Goal: Use online tool/utility: Utilize a website feature to perform a specific function

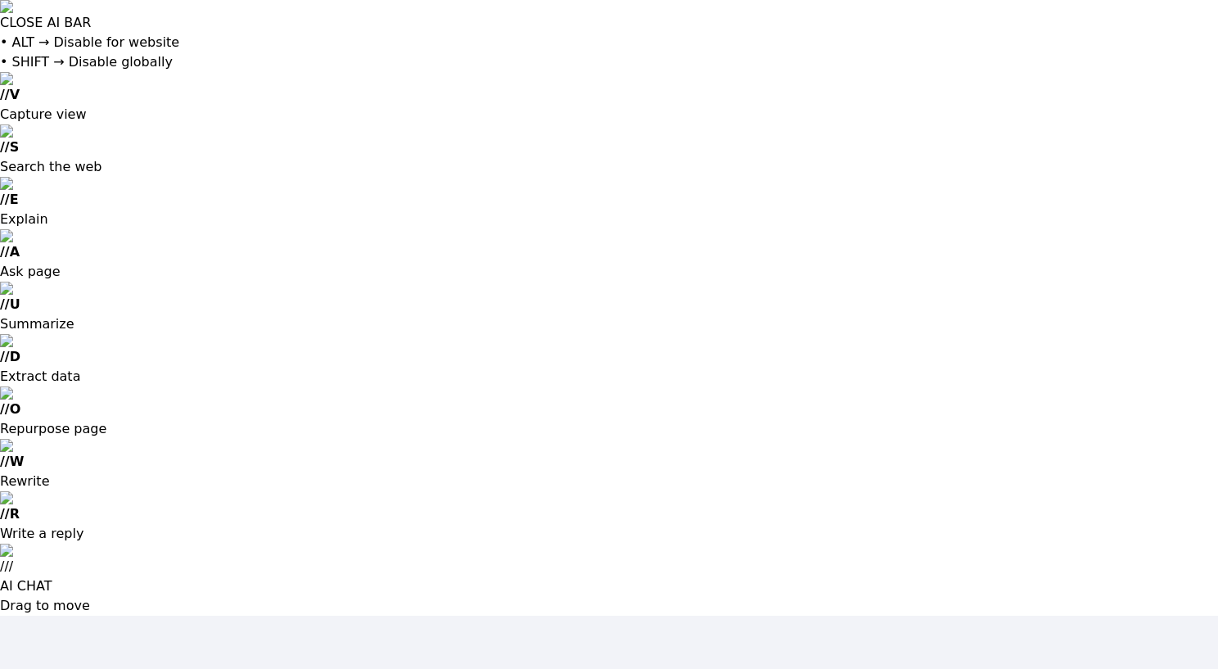
type input "[EMAIL_ADDRESS][DOMAIN_NAME]"
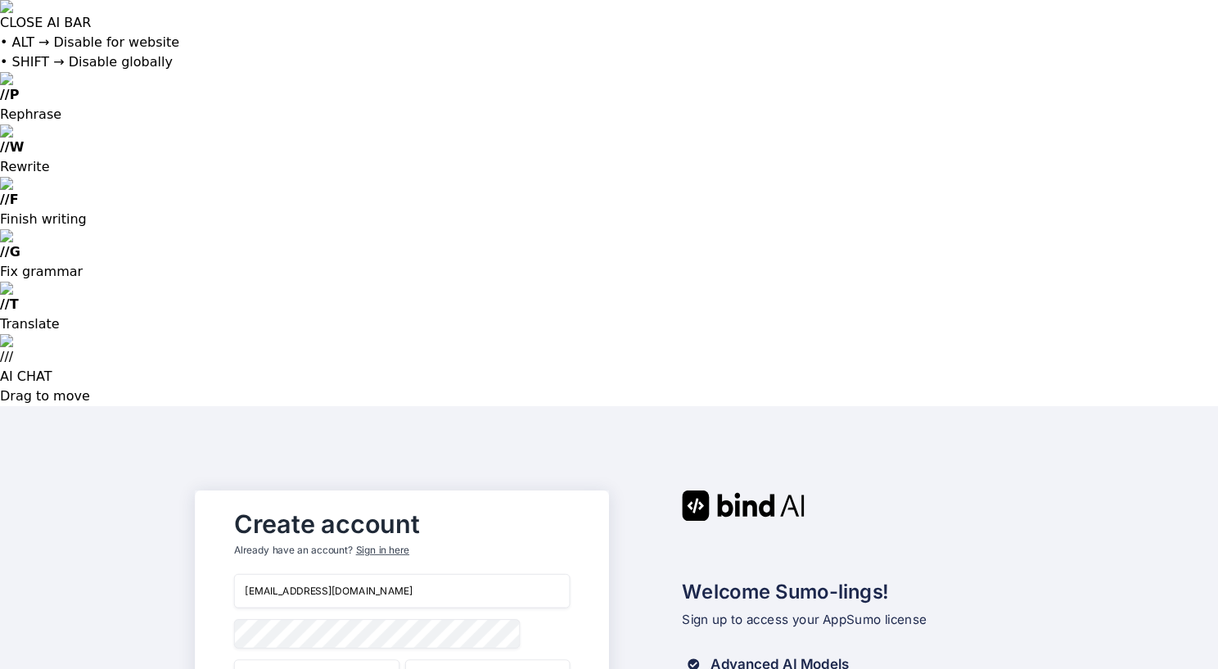
type input "[PERSON_NAME]"
type input "Encore Business Development"
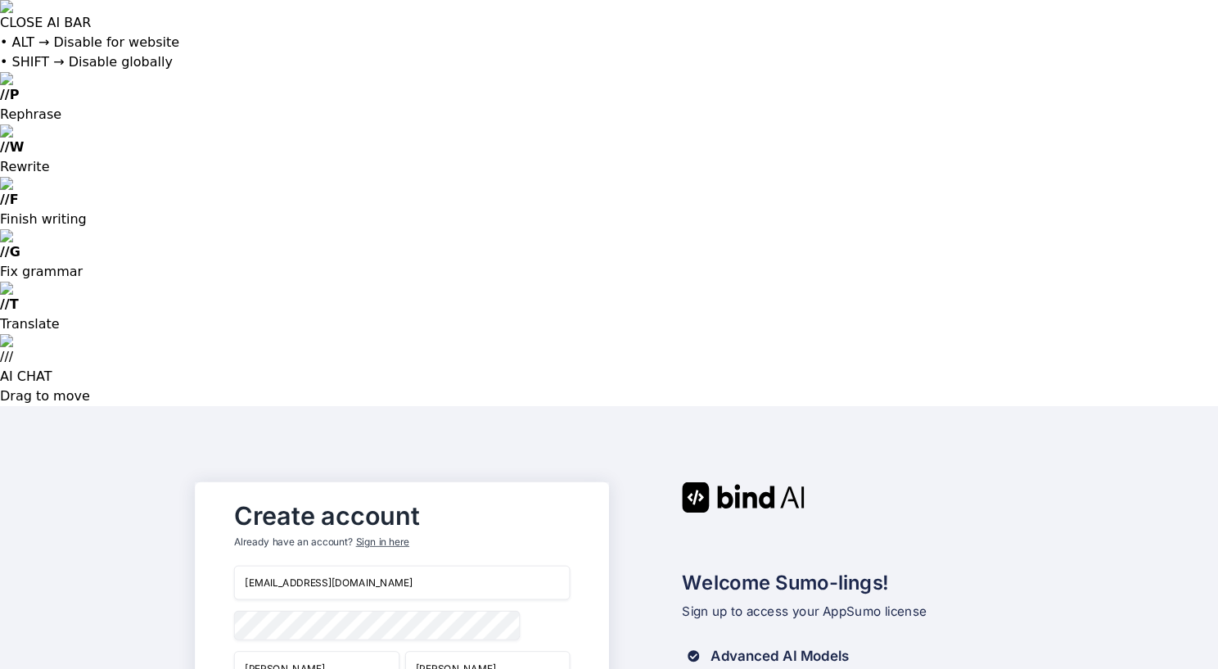
type input "[DOMAIN_NAME]"
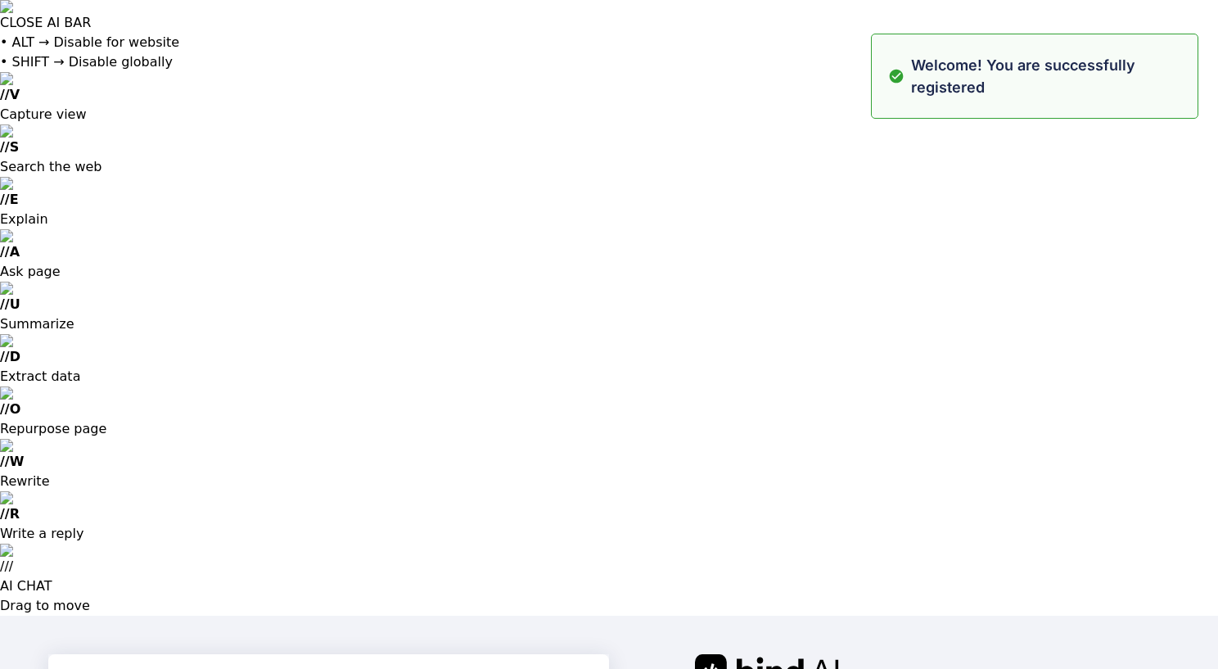
type input "[EMAIL_ADDRESS][DOMAIN_NAME]"
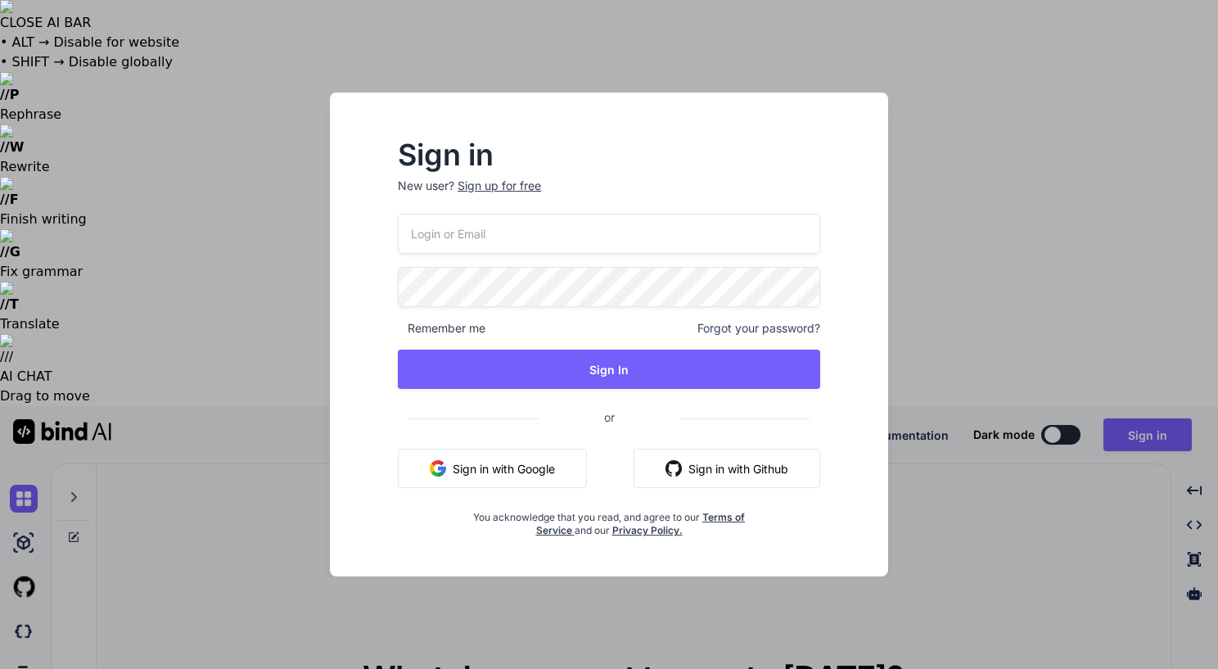
type textarea "x"
click at [441, 232] on input "email" at bounding box center [609, 234] width 422 height 40
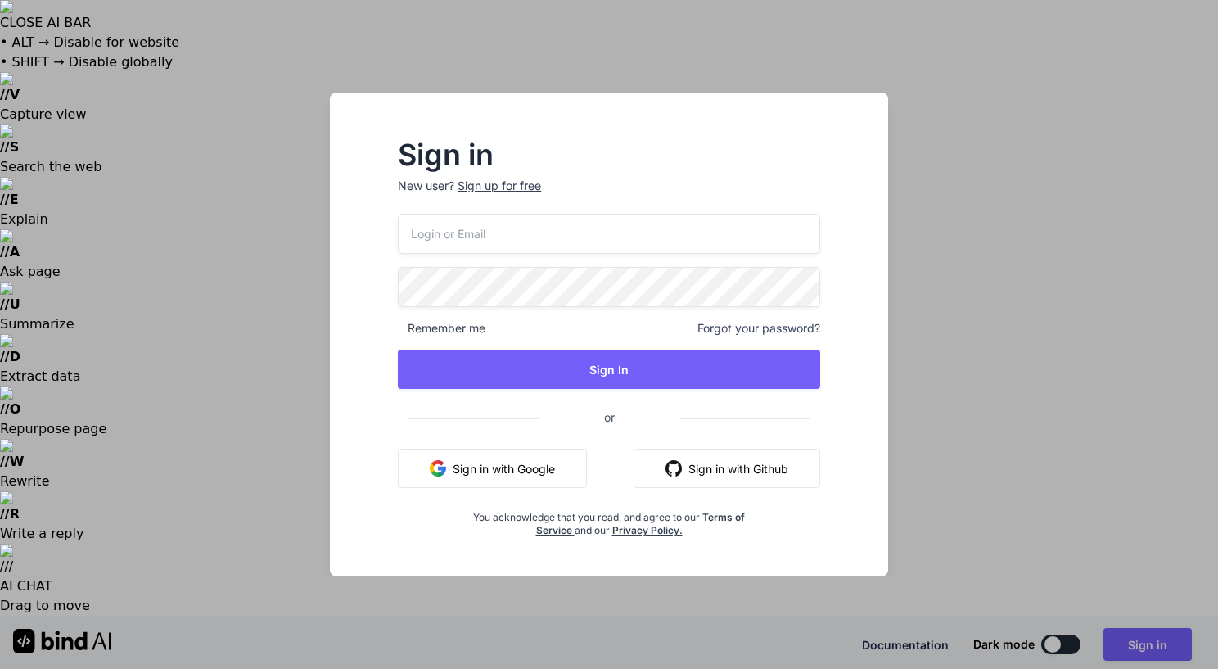
type input "[EMAIL_ADDRESS][DOMAIN_NAME]"
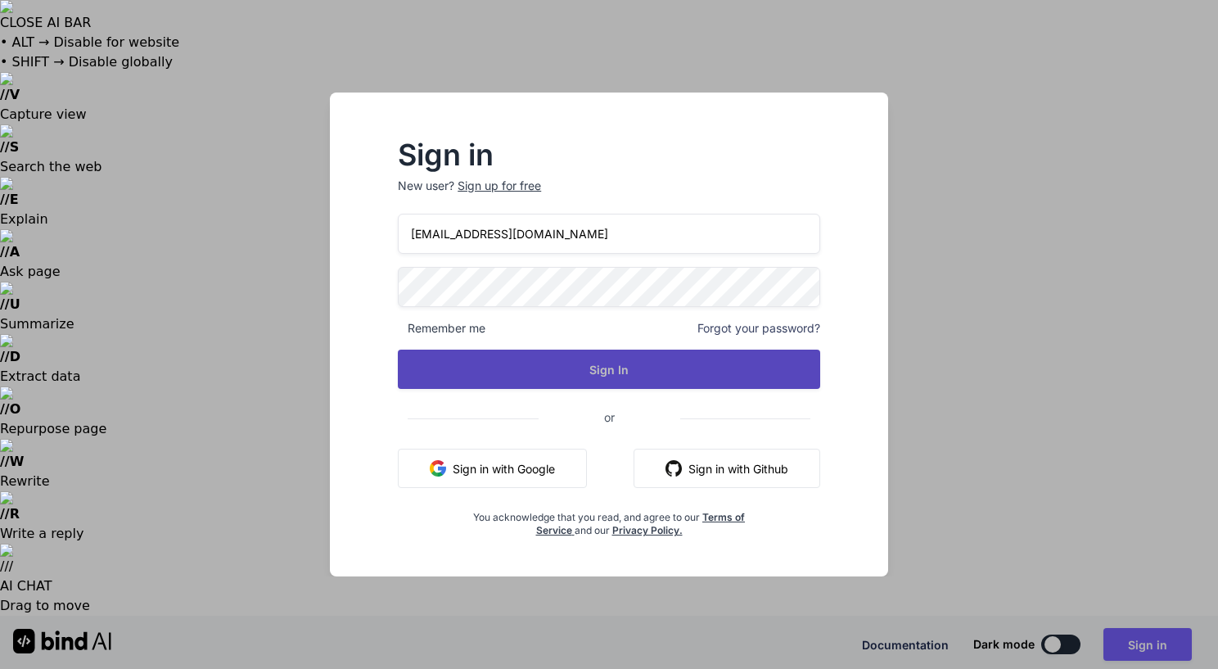
click at [621, 368] on button "Sign In" at bounding box center [609, 368] width 422 height 39
click at [605, 366] on button "Sign In" at bounding box center [609, 368] width 422 height 39
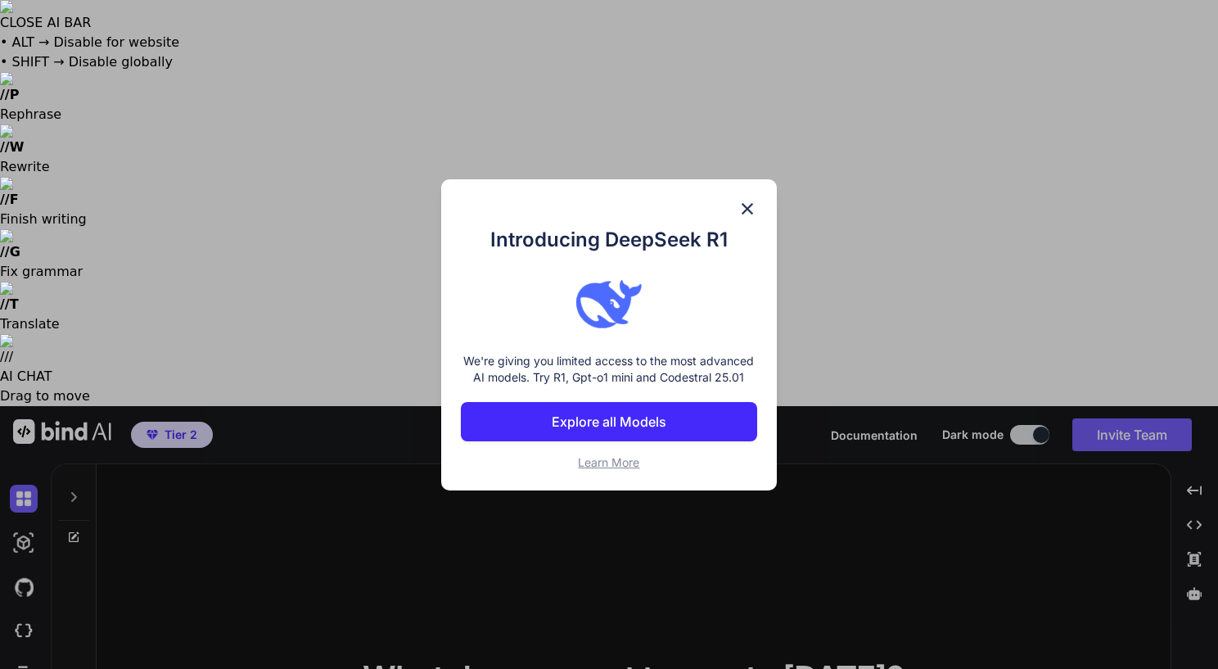
click at [744, 209] on img at bounding box center [747, 209] width 20 height 20
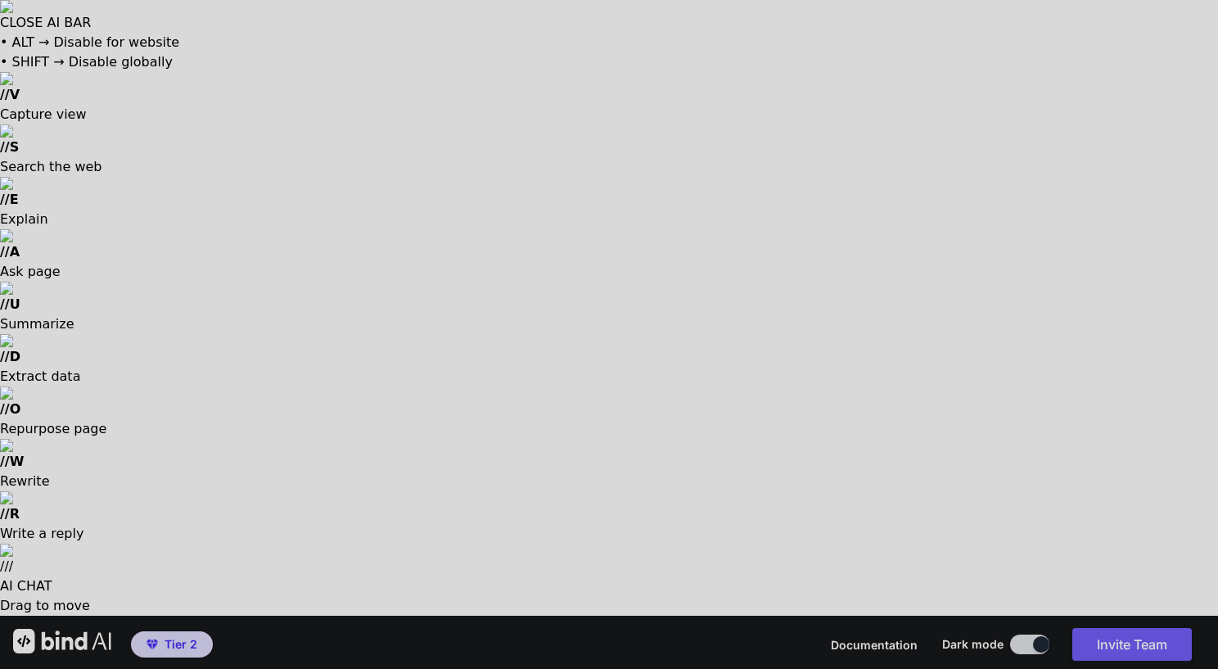
click at [584, 164] on div at bounding box center [609, 334] width 1218 height 669
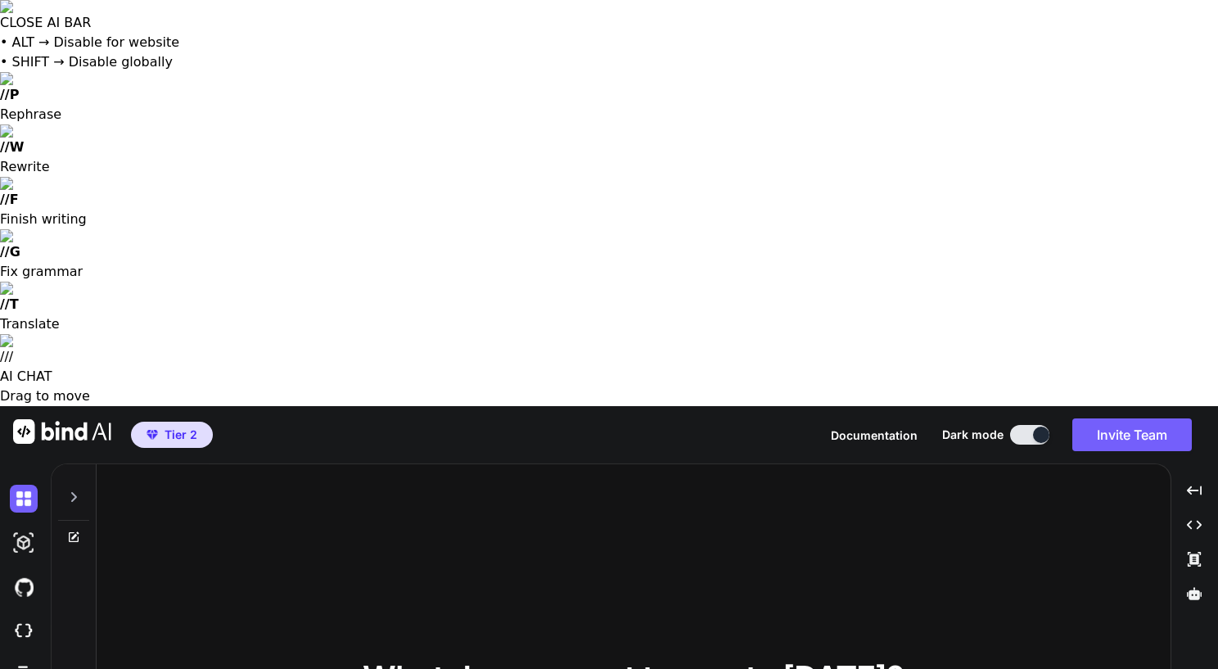
type textarea "x"
type textarea "I"
type textarea "x"
type textarea "I"
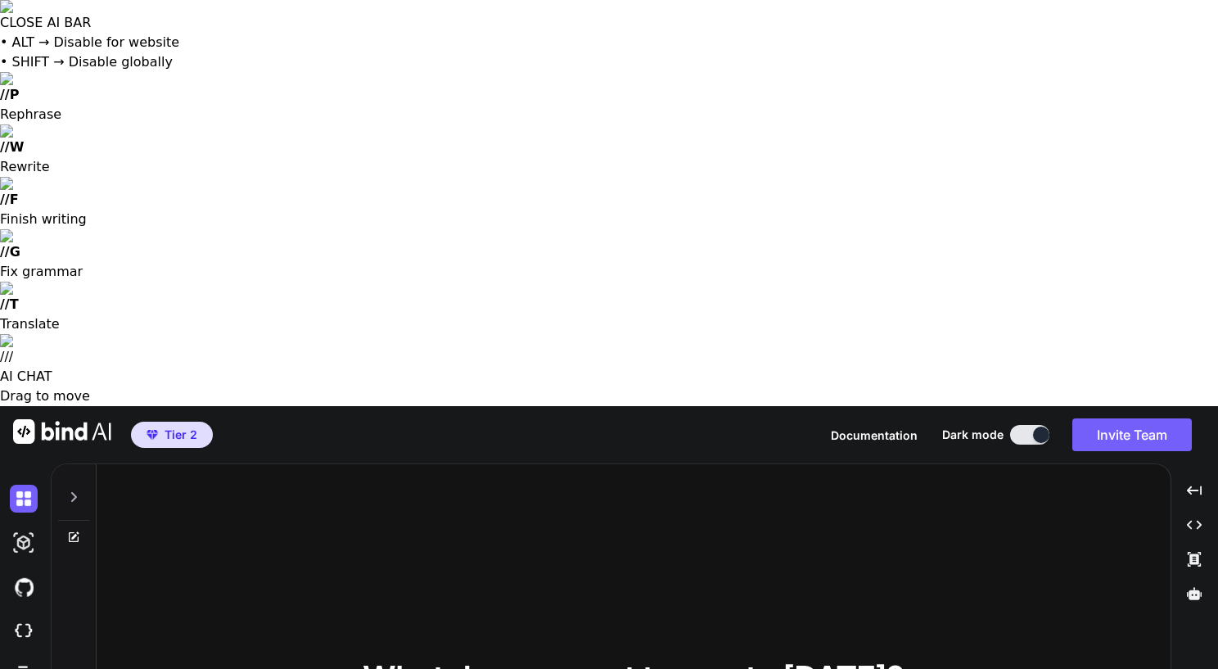
type textarea "x"
type textarea "I w"
type textarea "x"
type textarea "I wa"
type textarea "x"
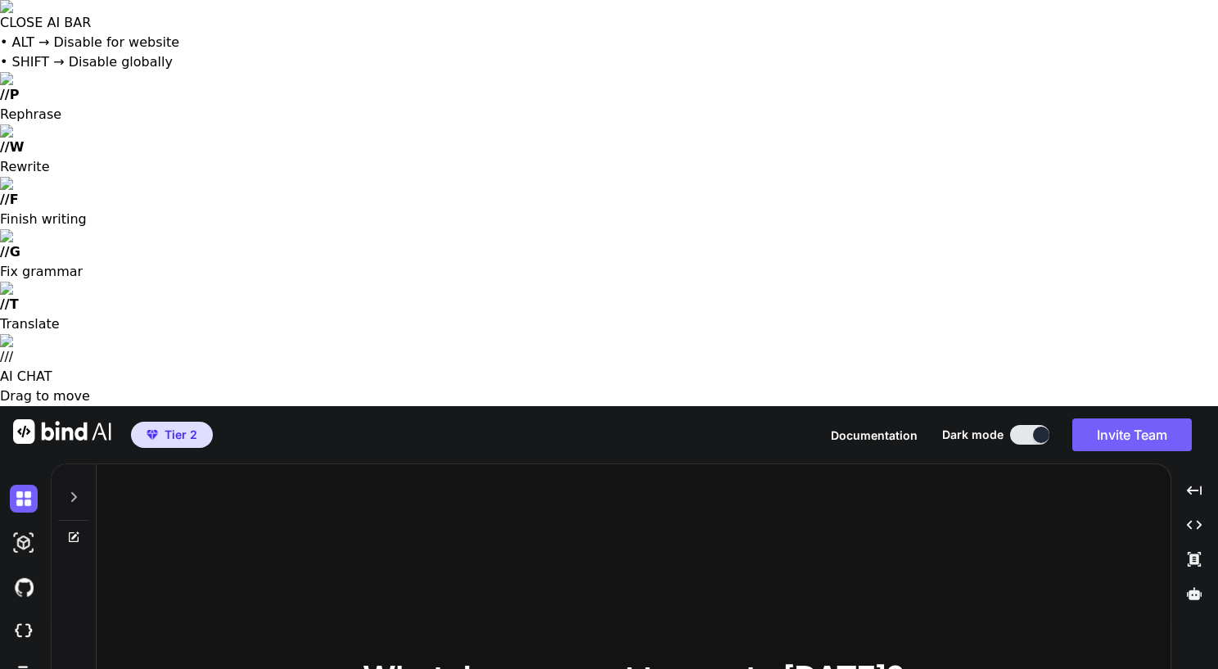
type textarea "I wan"
type textarea "x"
type textarea "I want"
type textarea "x"
type textarea "I want"
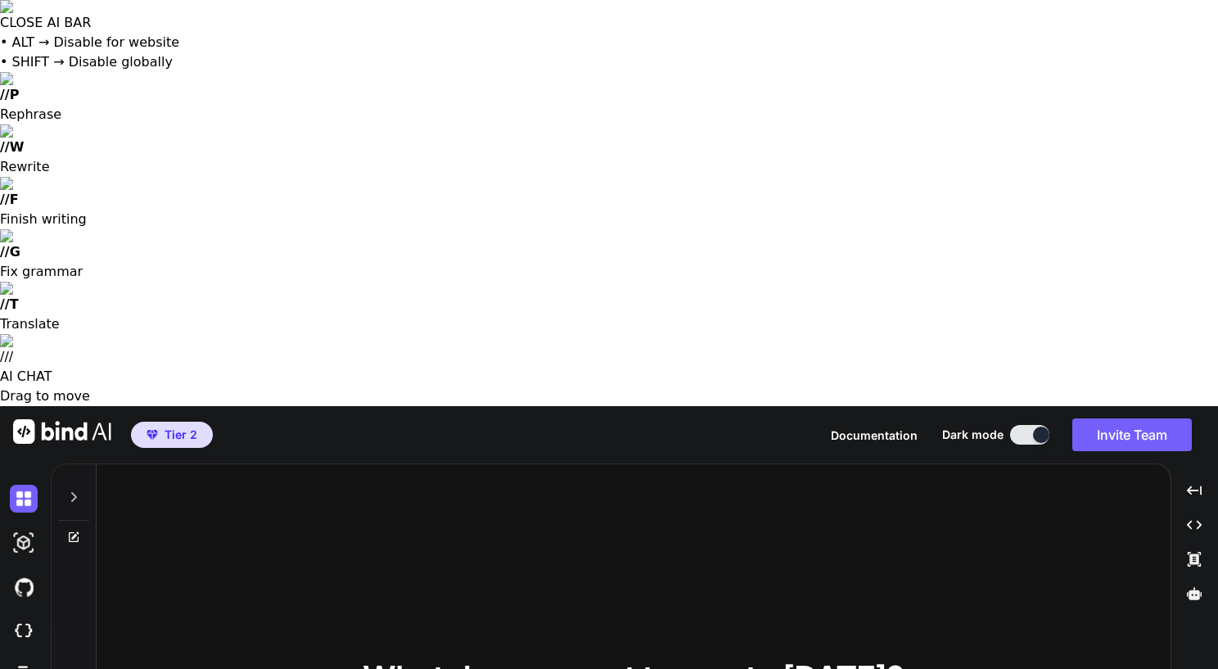
type textarea "x"
type textarea "I want to"
type textarea "x"
type textarea "I want to"
type textarea "x"
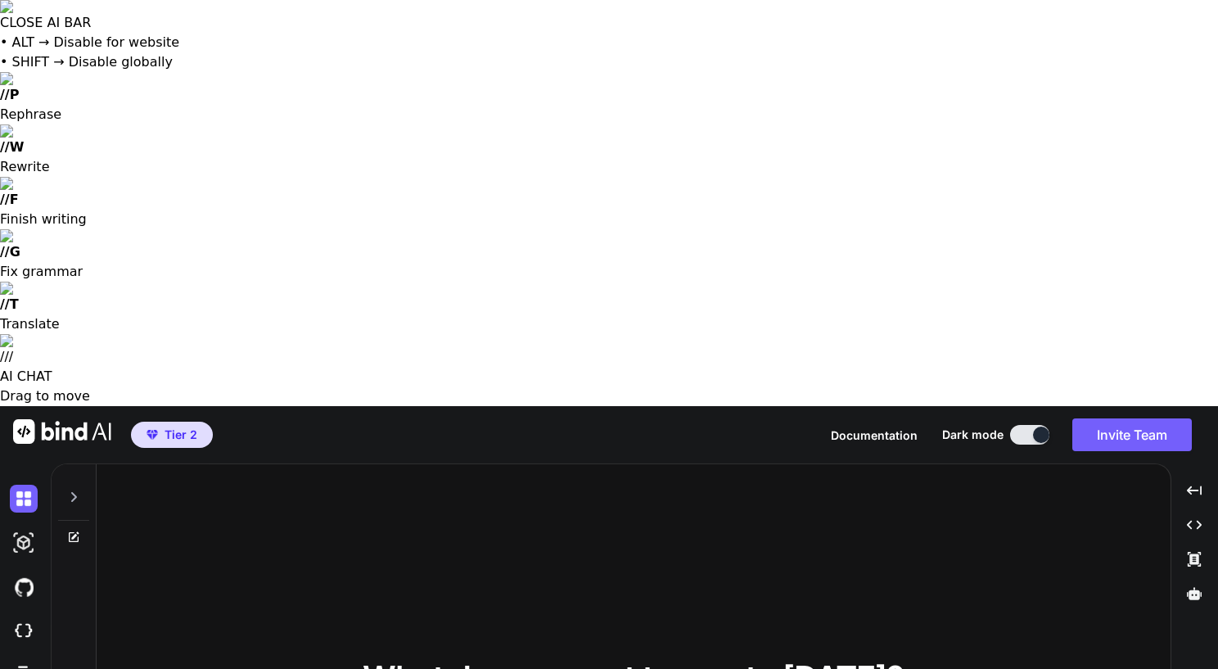
type textarea "I want to c"
type textarea "x"
type textarea "I want to cr"
type textarea "x"
type textarea "I want to cre"
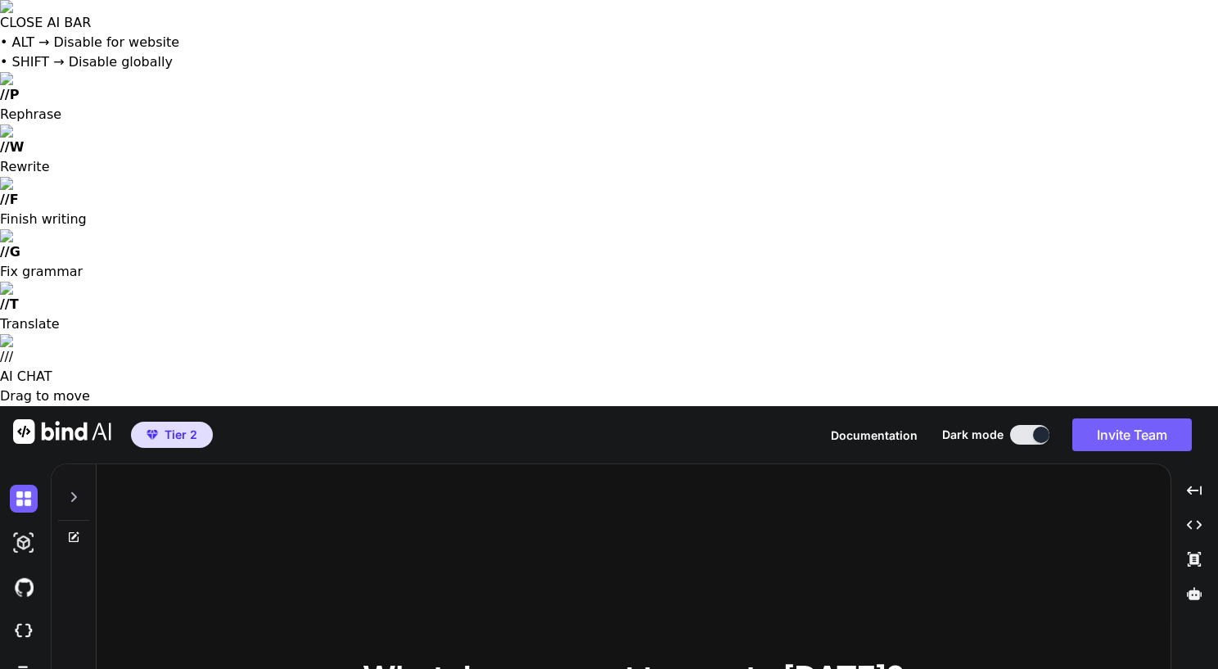
type textarea "x"
type textarea "I want to crea"
type textarea "x"
type textarea "I want to creat"
type textarea "x"
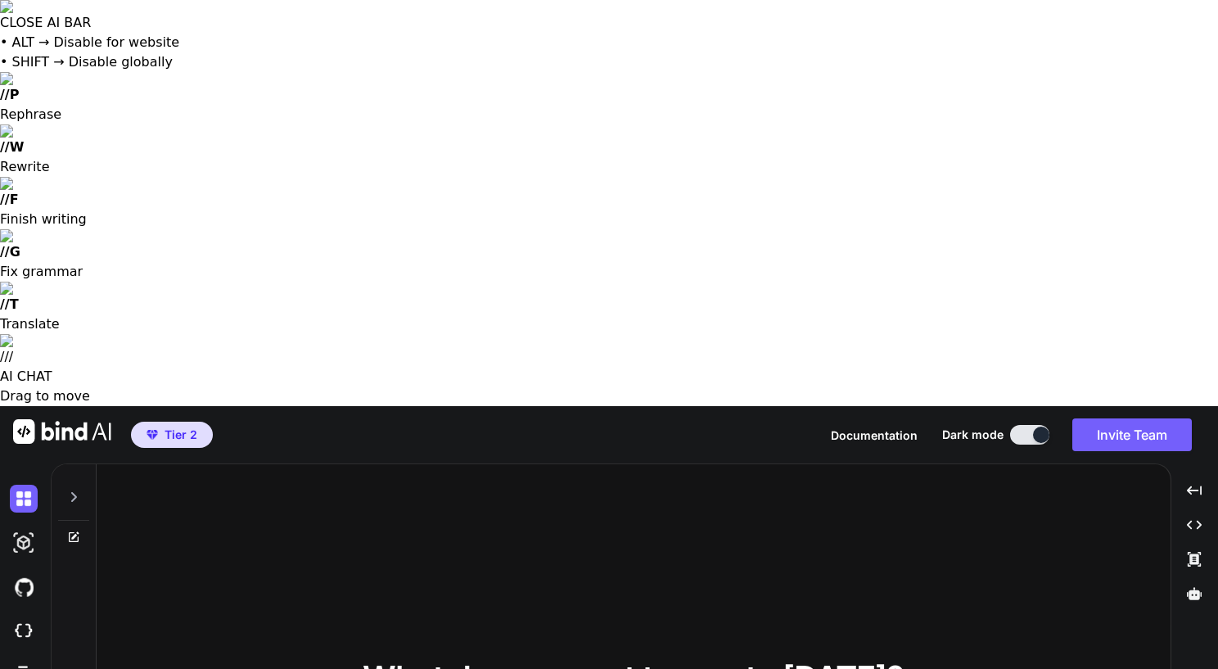
type textarea "I want to create"
type textarea "x"
type textarea "I want to create"
type textarea "x"
type textarea "I want to create c"
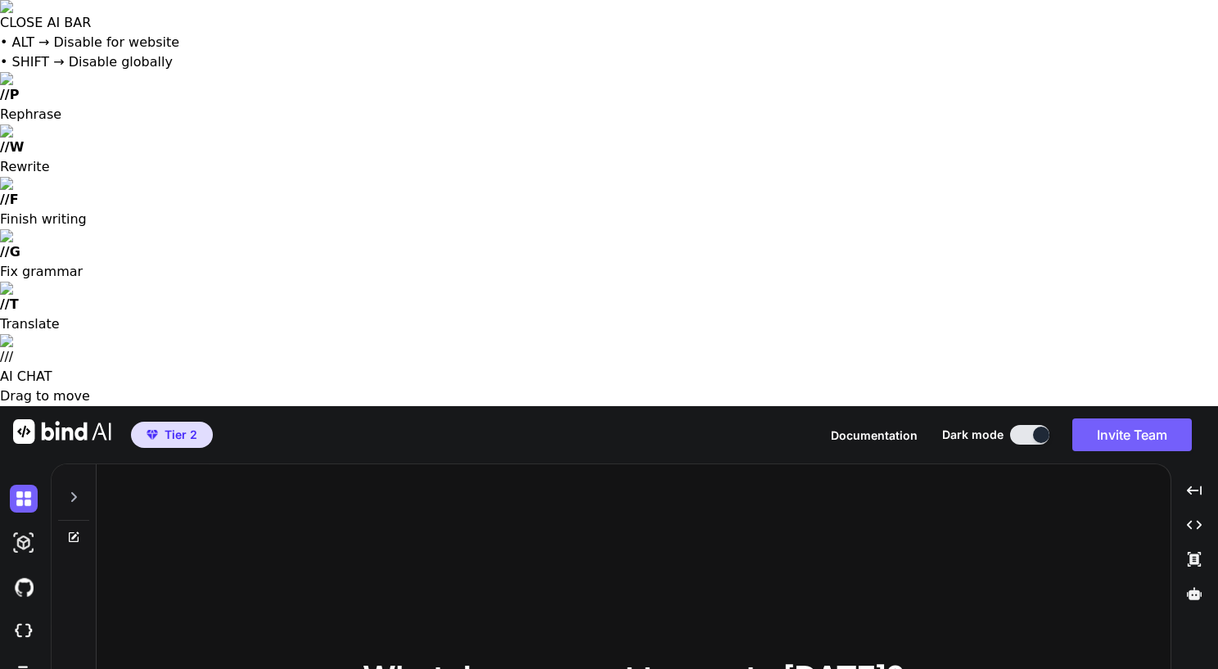
type textarea "x"
type textarea "I want to create cs"
type textarea "x"
type textarea "I want to create css"
type textarea "x"
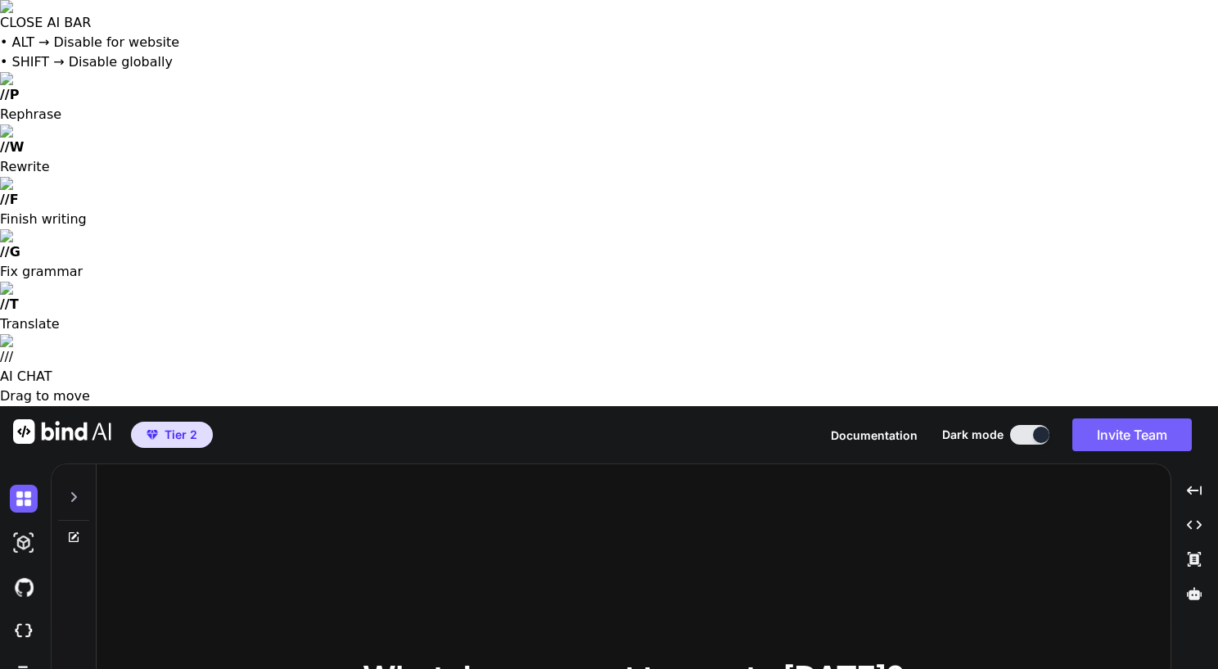
type textarea "I want to create css"
type textarea "x"
type textarea "I want to create css a"
type textarea "x"
type textarea "I want to create css an"
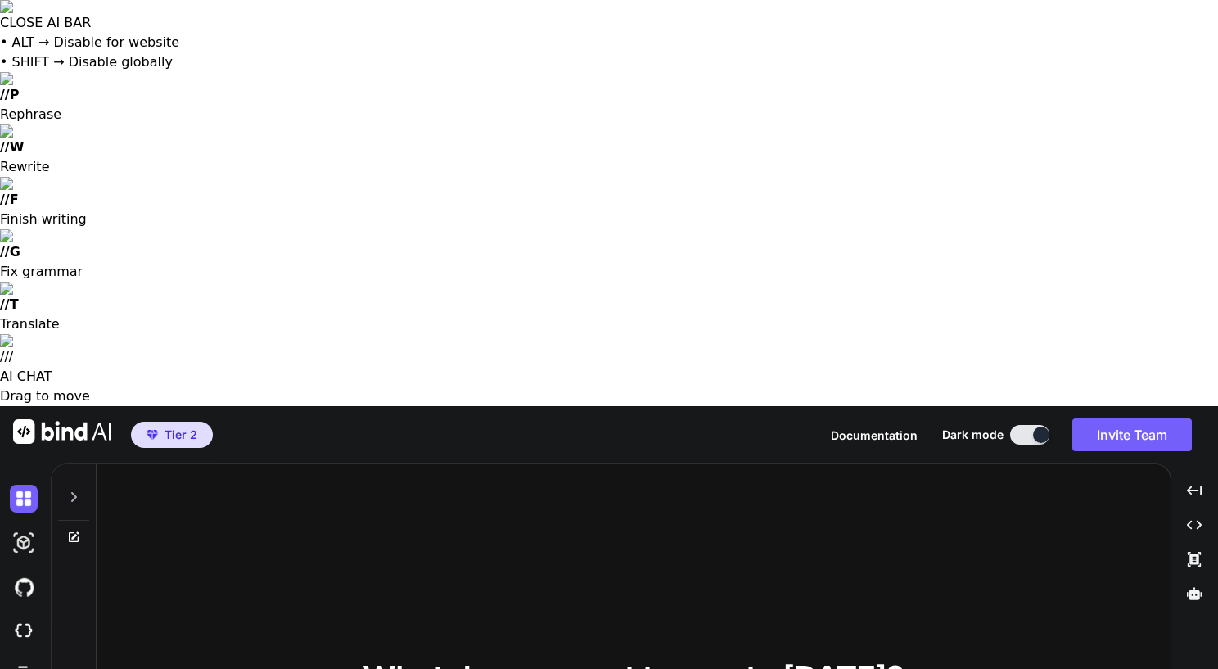
type textarea "x"
type textarea "I want to create css and"
type textarea "x"
type textarea "I want to create css and"
type textarea "x"
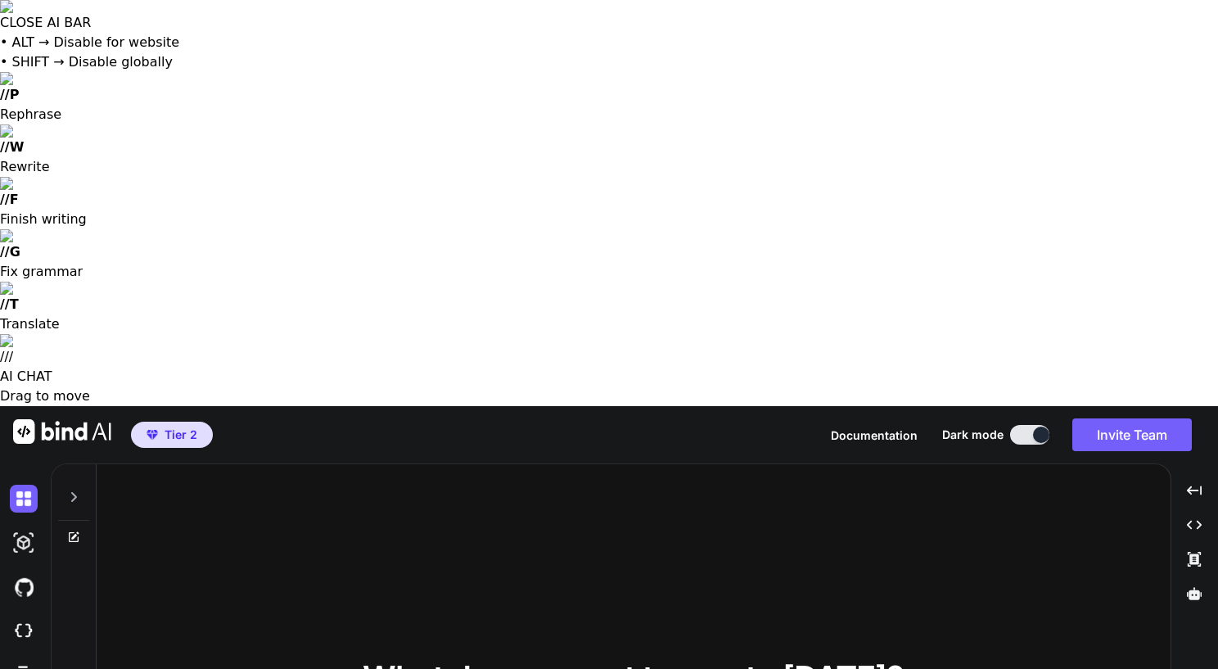
type textarea "I want to create css and"
type textarea "x"
type textarea "I want to create css an"
type textarea "x"
type textarea "I want to create css a"
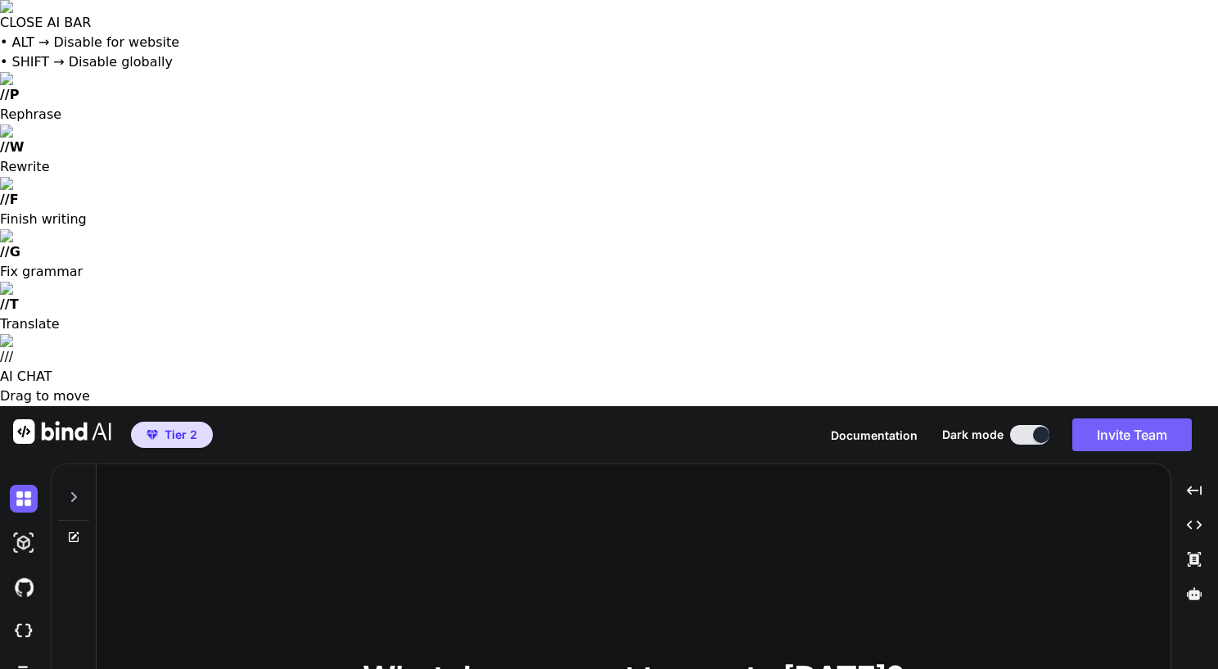
type textarea "x"
type textarea "I want to create css"
type textarea "x"
type textarea "I want to create css"
type textarea "x"
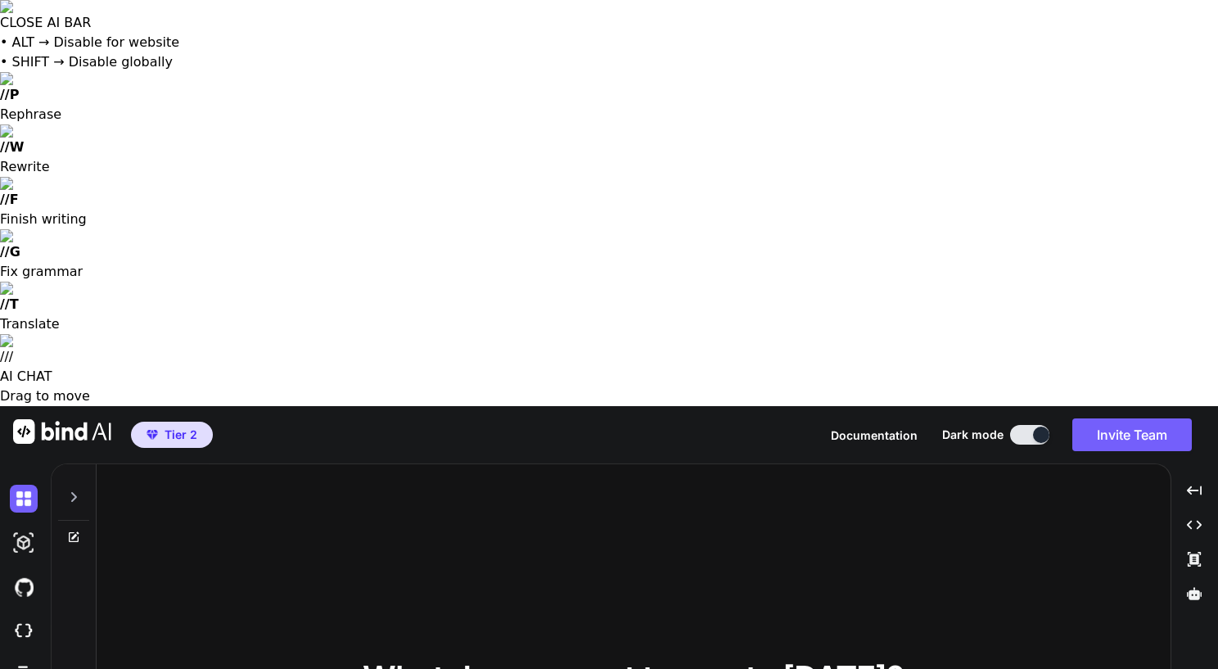
type textarea "I want to create cs"
type textarea "x"
type textarea "I want to create c"
type textarea "x"
type textarea "I want to create"
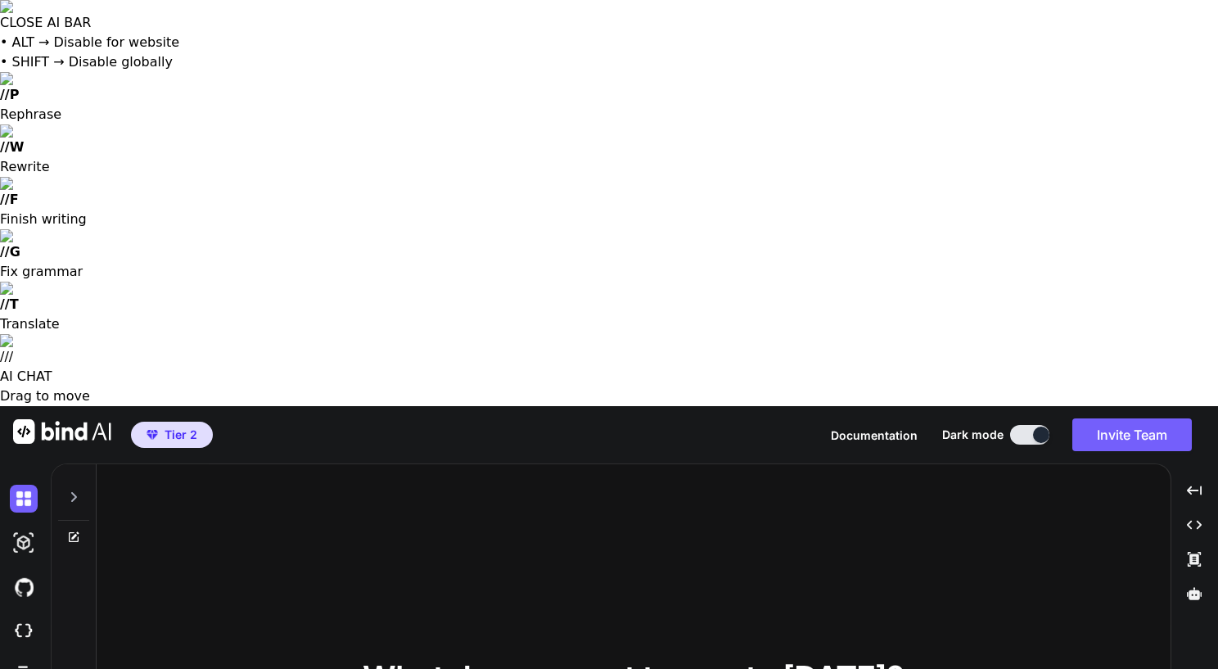
type textarea "x"
type textarea "I want to create c"
type textarea "x"
type textarea "I want to create co"
type textarea "x"
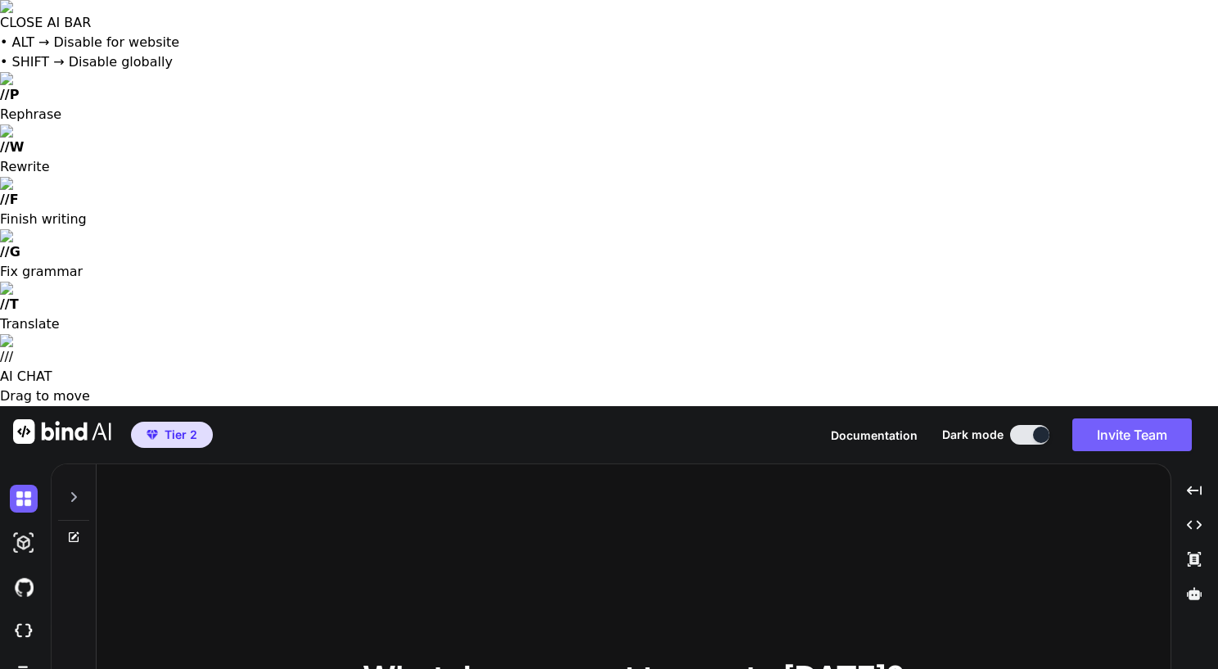
type textarea "I want to create cos"
type textarea "x"
type textarea "I want to create co"
type textarea "x"
type textarea "I want to create cod"
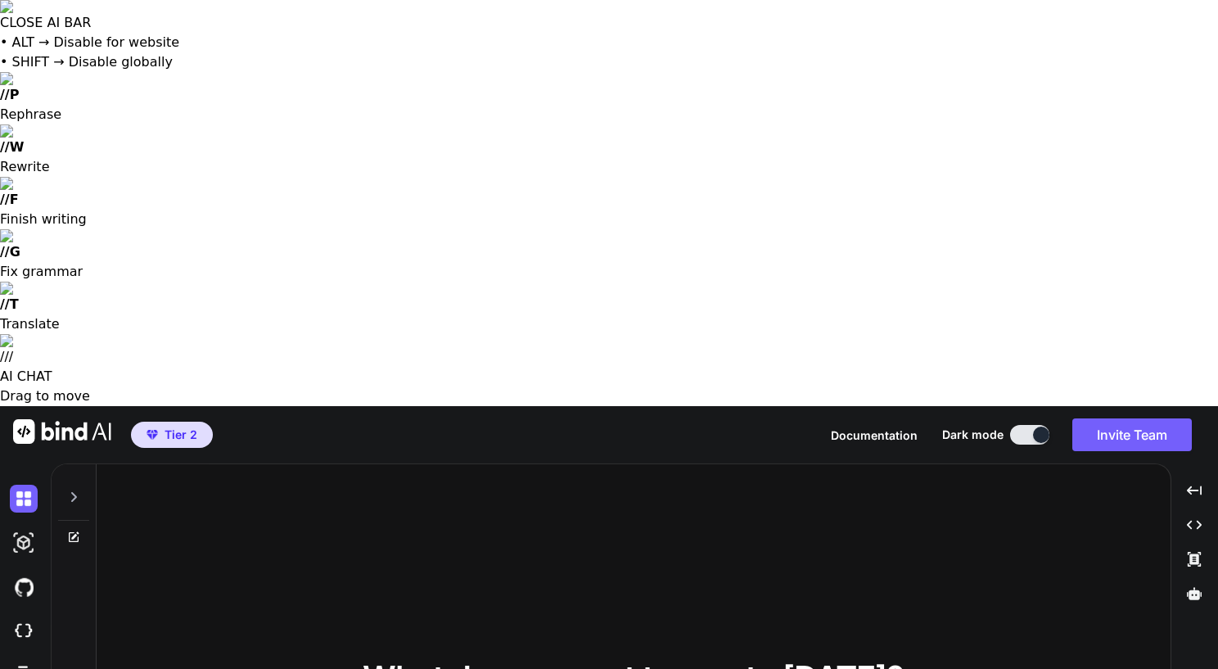
type textarea "x"
type textarea "I want to create code"
type textarea "x"
type textarea "I want to create code"
type textarea "x"
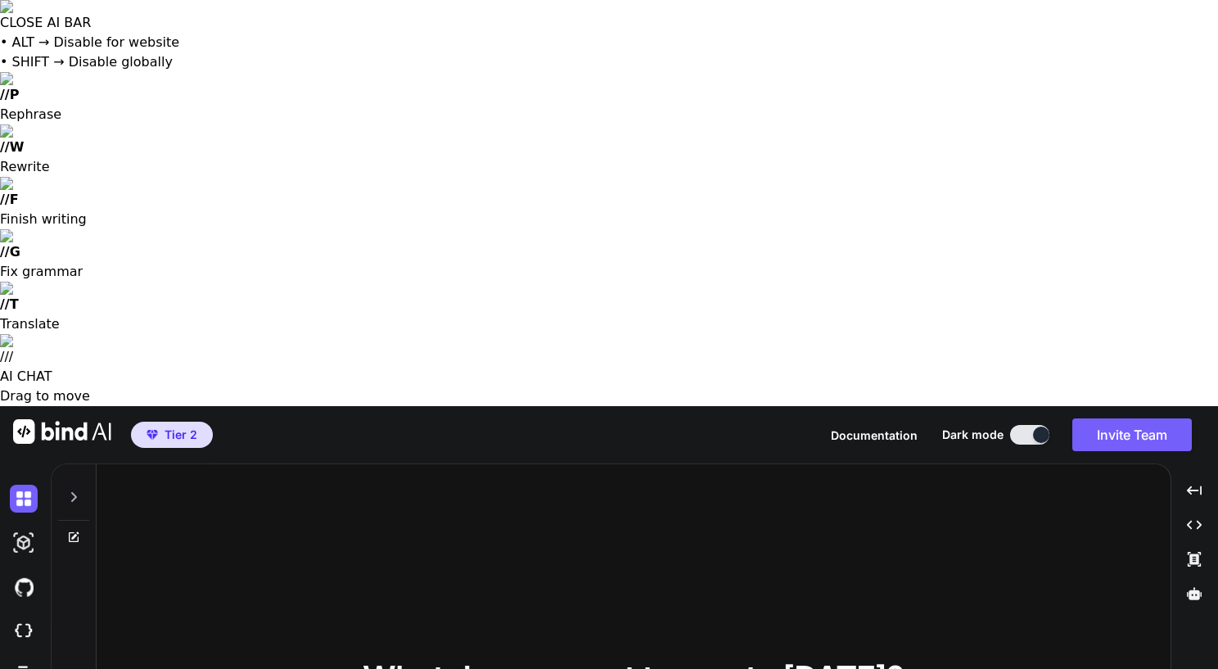
type textarea "I want to create code t"
type textarea "x"
type textarea "I want to create code tha"
type textarea "x"
type textarea "I want to create code that"
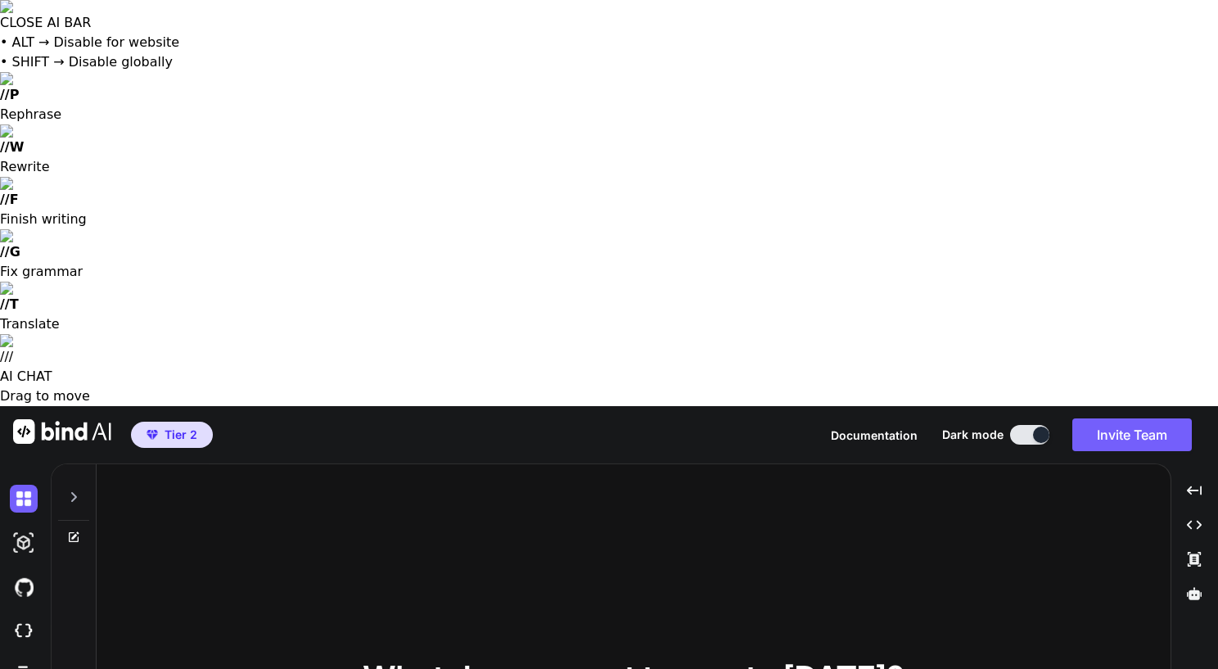
type textarea "x"
type textarea "I want to create code that"
type textarea "x"
type textarea "I want to create code that wi"
type textarea "x"
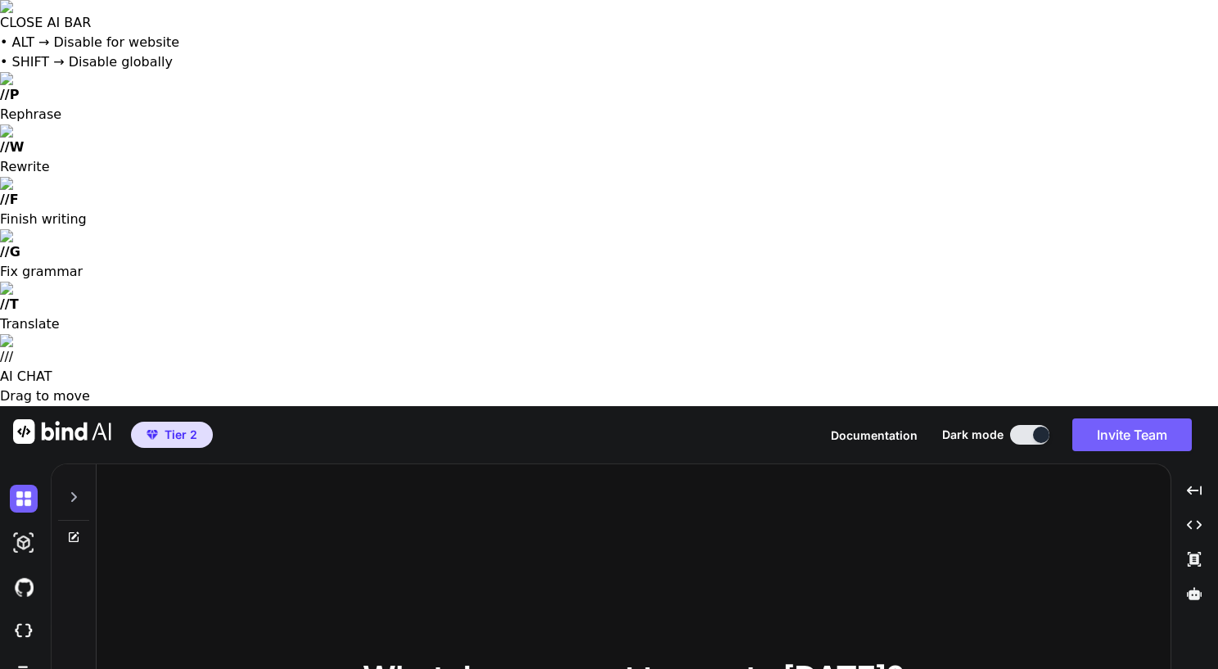
type textarea "I want to create code that wil"
type textarea "x"
type textarea "I want to create code that will"
type textarea "x"
type textarea "I want to create code that will"
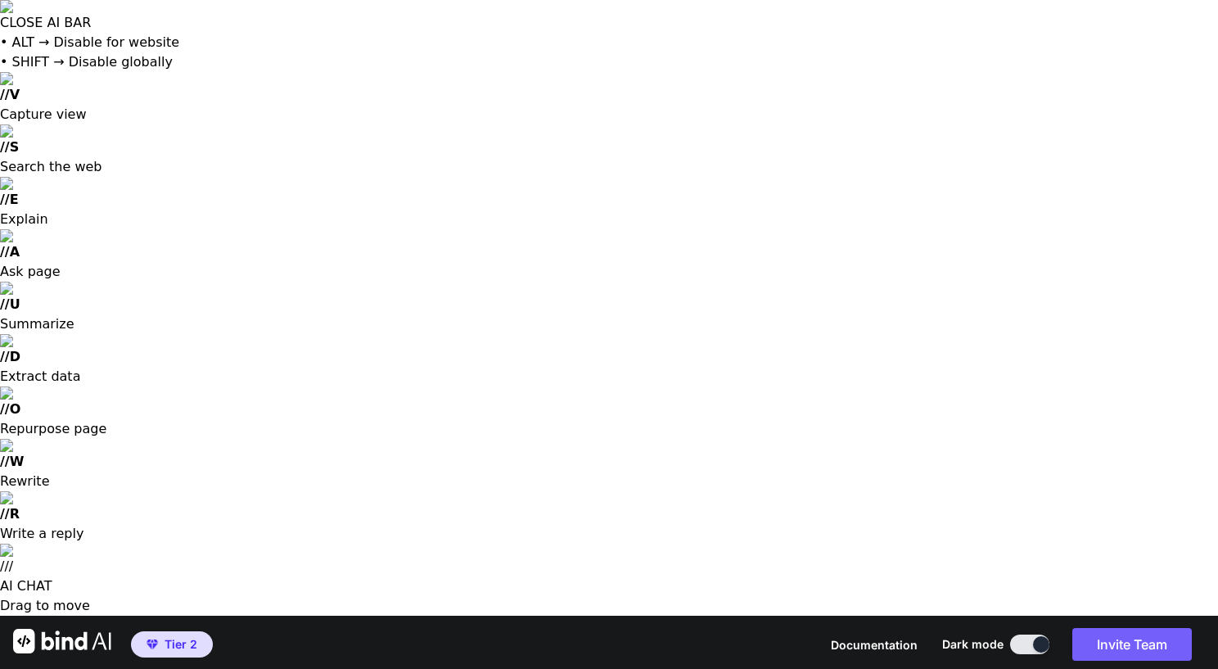
click at [48, 629] on img at bounding box center [62, 641] width 98 height 25
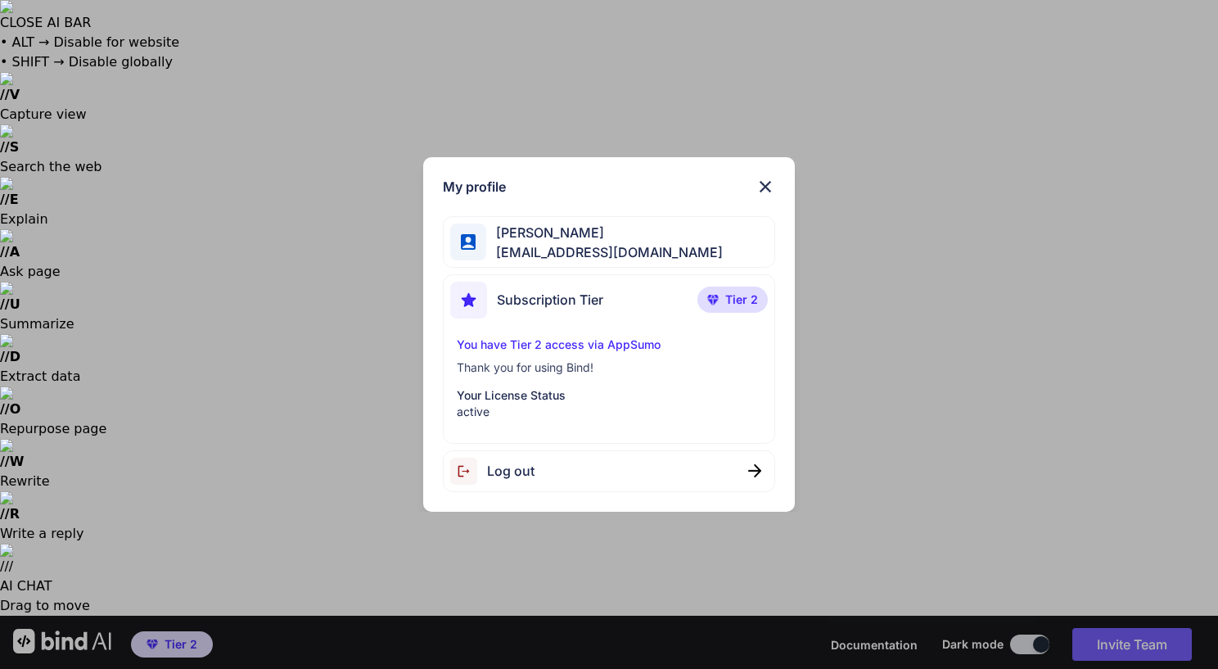
click at [753, 468] on img at bounding box center [754, 470] width 13 height 13
type textarea "x"
